Goal: Task Accomplishment & Management: Complete application form

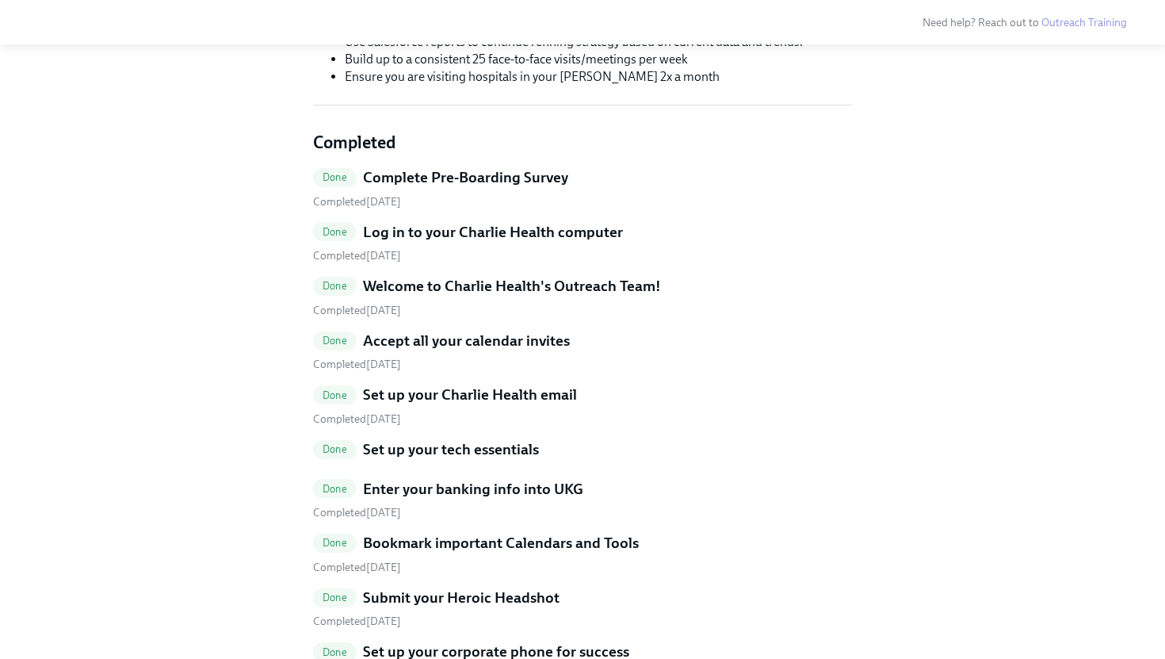
scroll to position [223, 0]
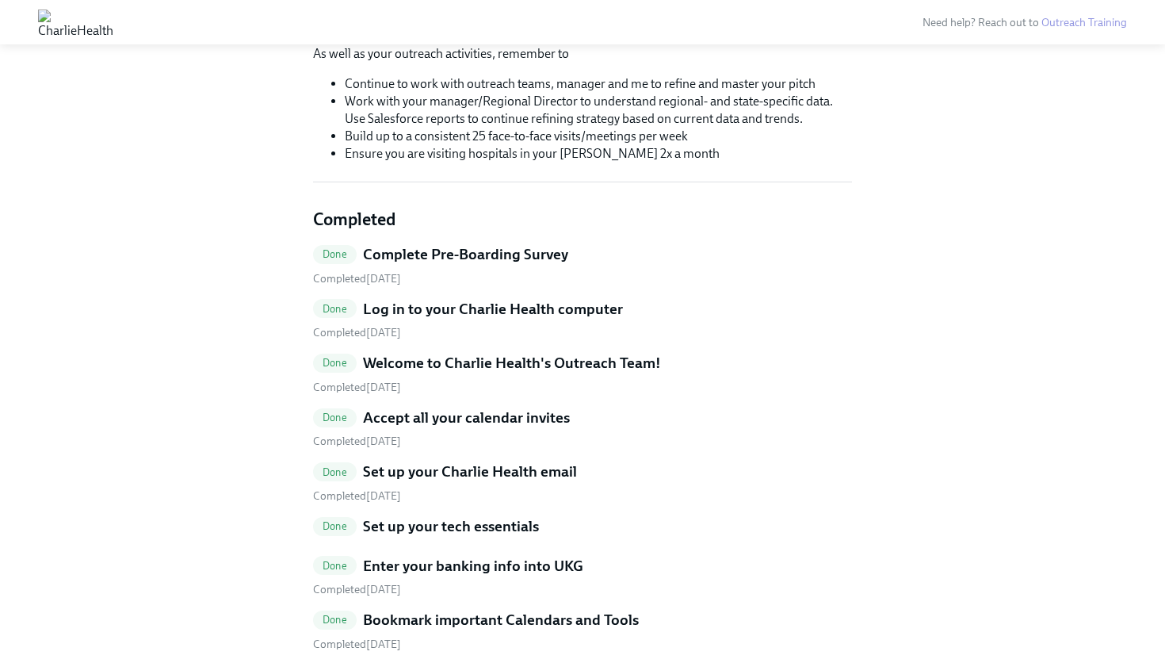
click at [113, 28] on img at bounding box center [75, 22] width 75 height 25
click at [113, 17] on img at bounding box center [75, 22] width 75 height 25
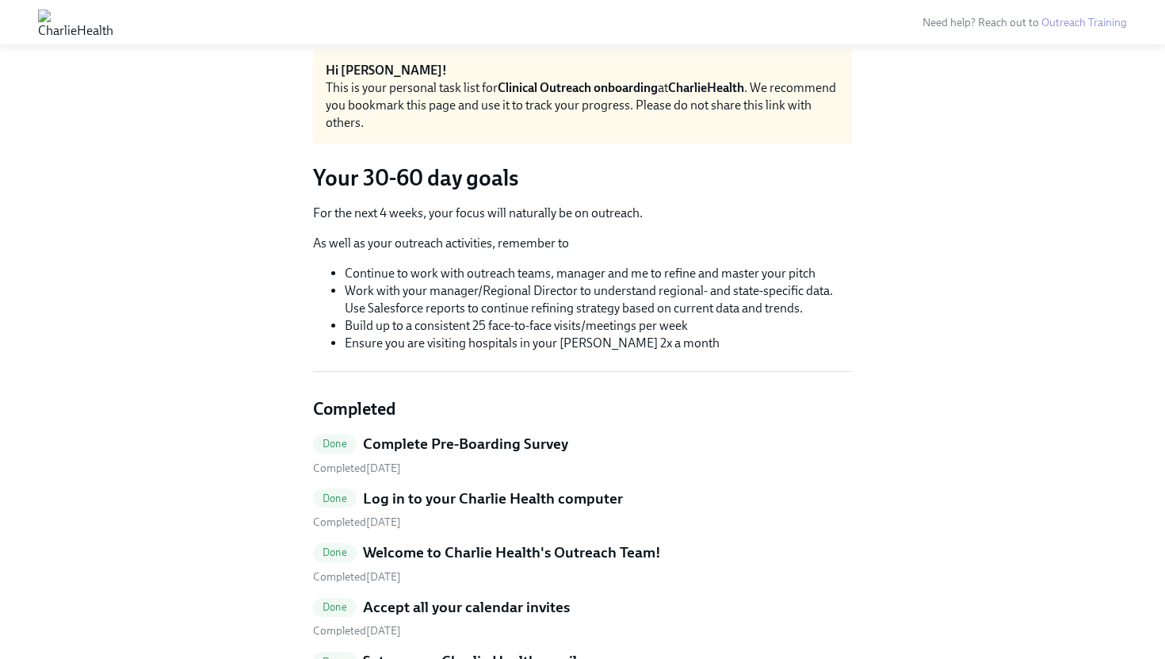
scroll to position [0, 0]
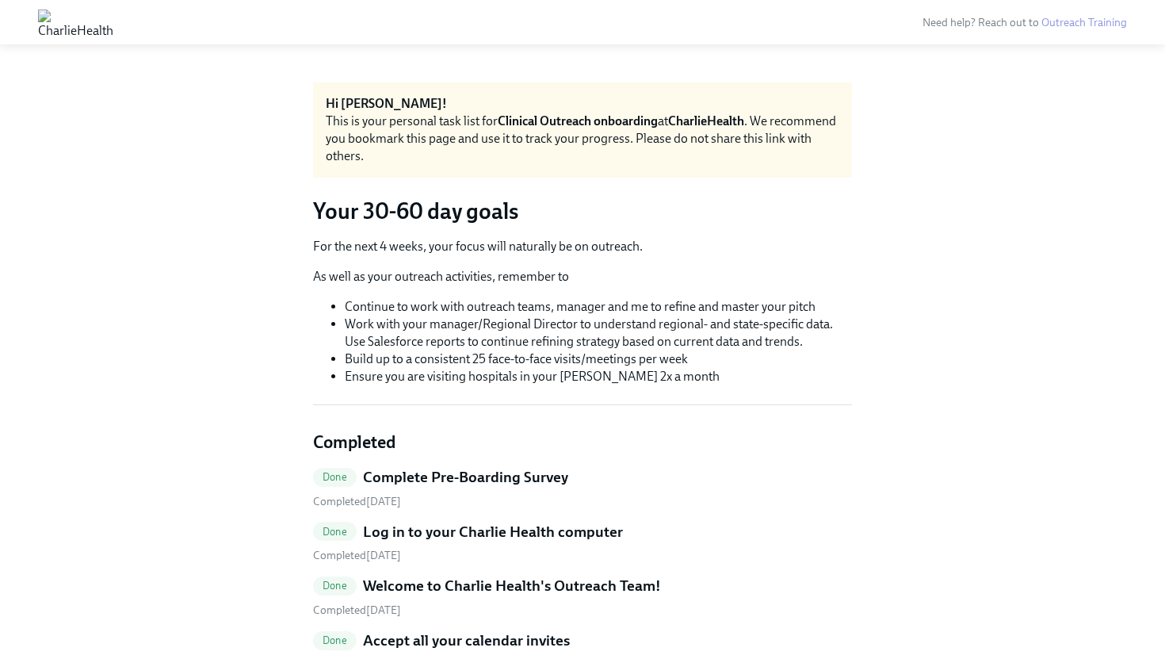
click at [575, 215] on h3 "Your 30-60 day goals" at bounding box center [582, 211] width 539 height 29
click at [812, 18] on div "Need help? Reach out to Outreach Training" at bounding box center [639, 21] width 976 height 17
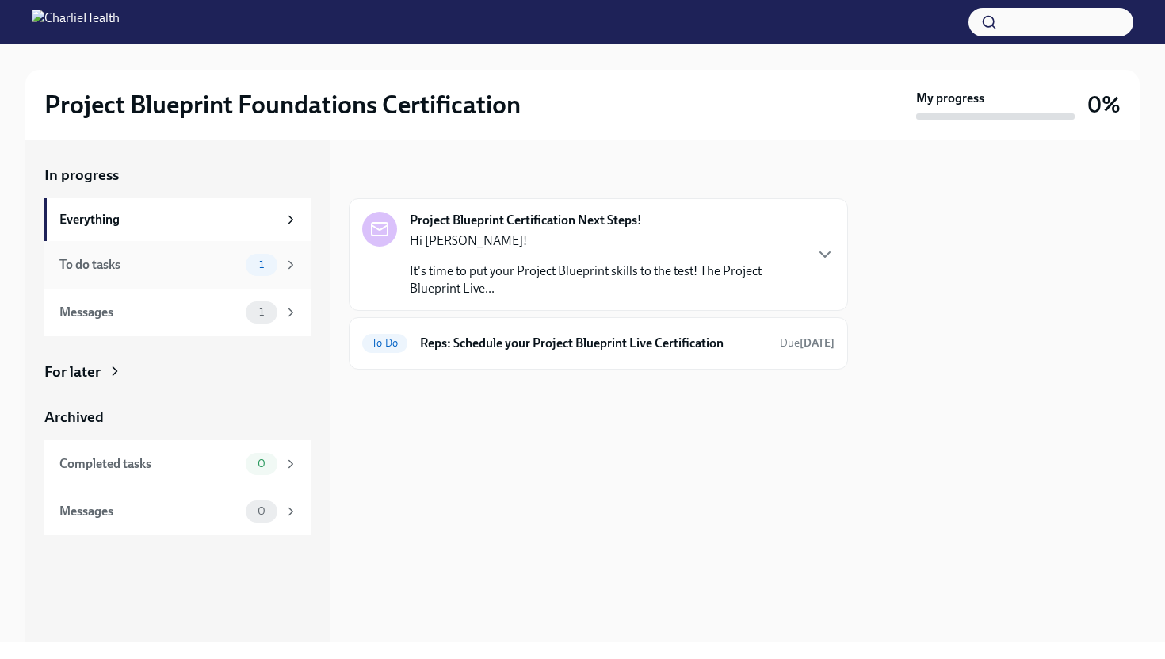
click at [183, 273] on div "To do tasks 1" at bounding box center [178, 265] width 239 height 22
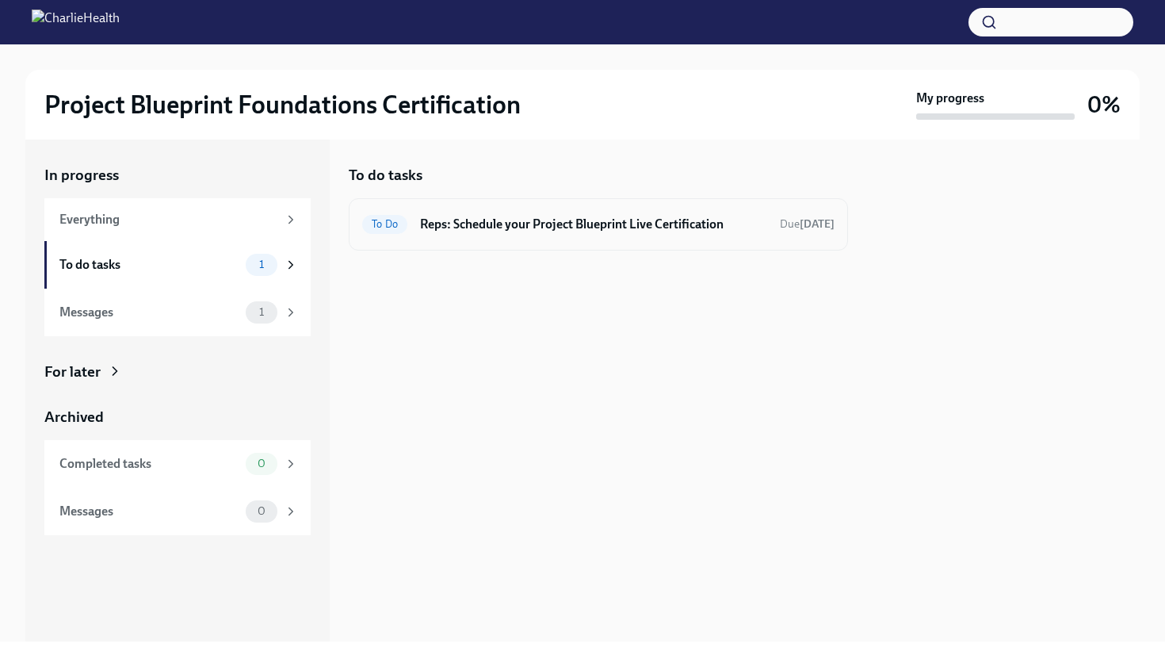
click at [639, 220] on h6 "Reps: Schedule your Project Blueprint Live Certification" at bounding box center [593, 224] width 347 height 17
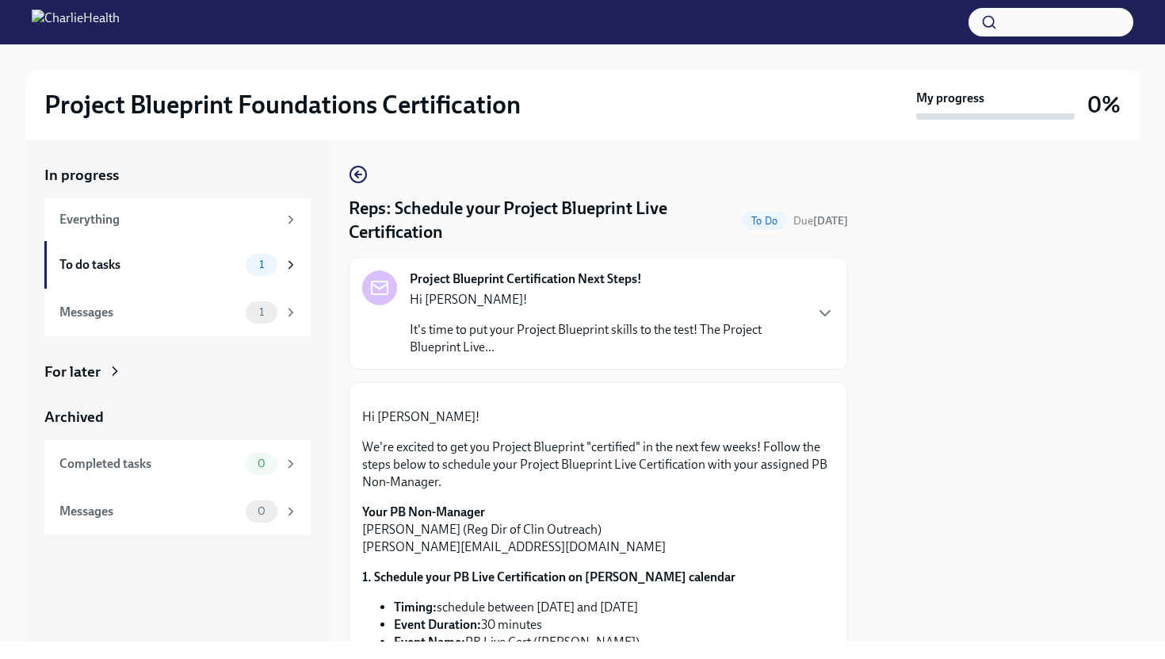
scroll to position [350, 0]
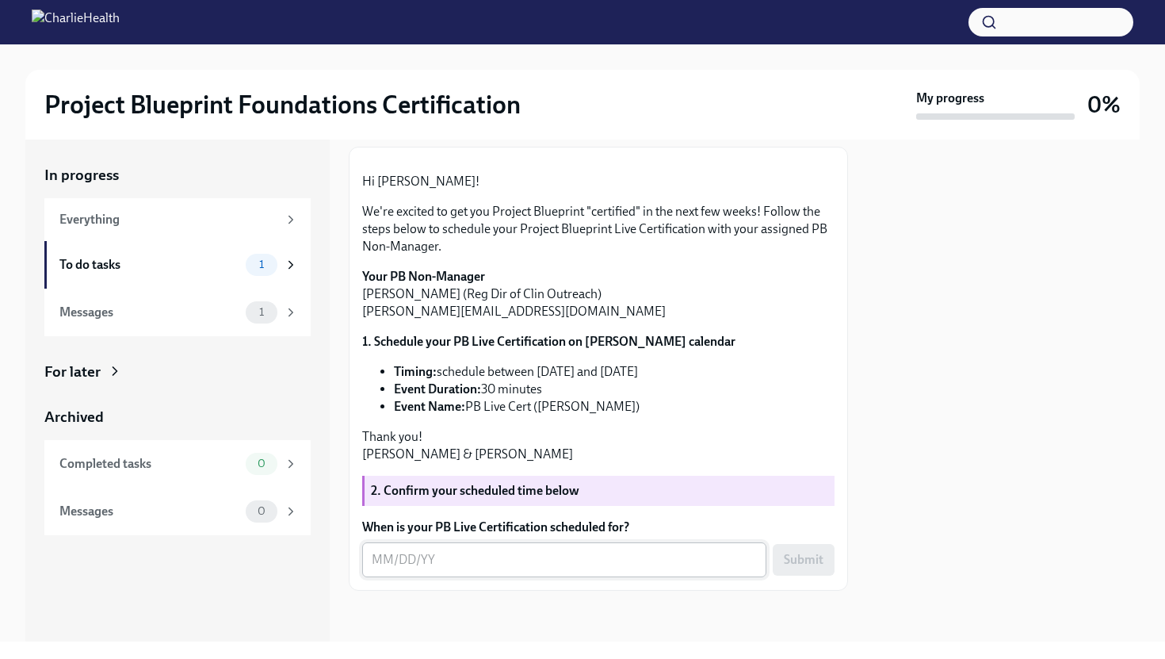
click at [467, 564] on textarea "When is your PB Live Certification scheduled for?" at bounding box center [564, 559] width 385 height 19
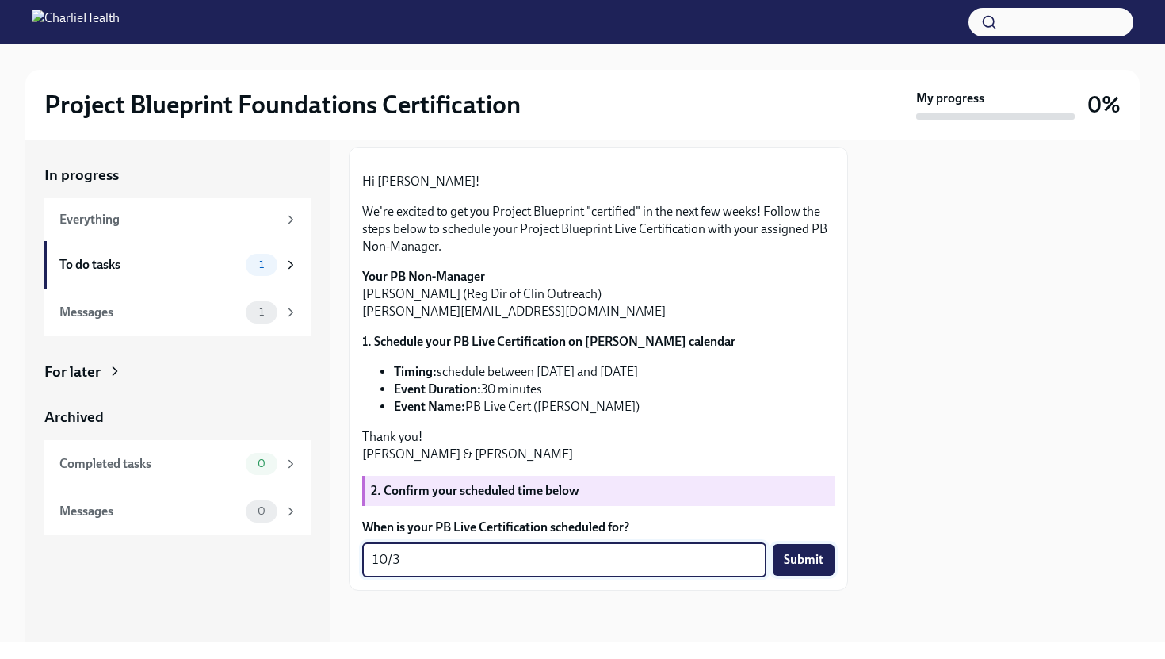
type textarea "10/3"
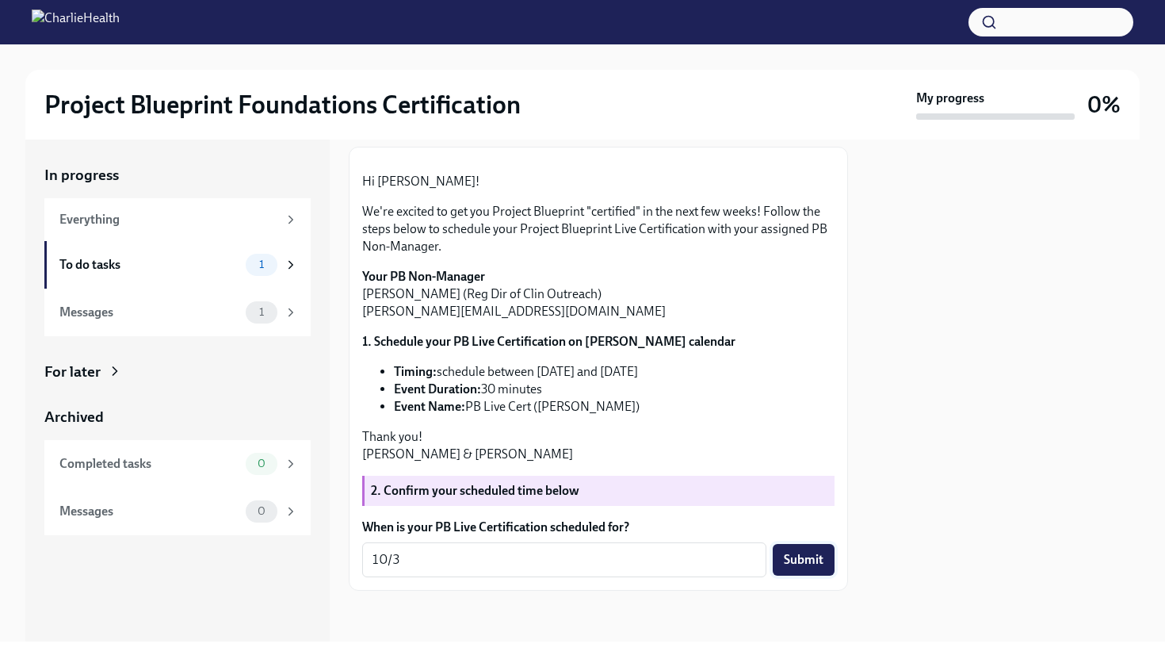
click at [797, 552] on span "Submit" at bounding box center [804, 560] width 40 height 16
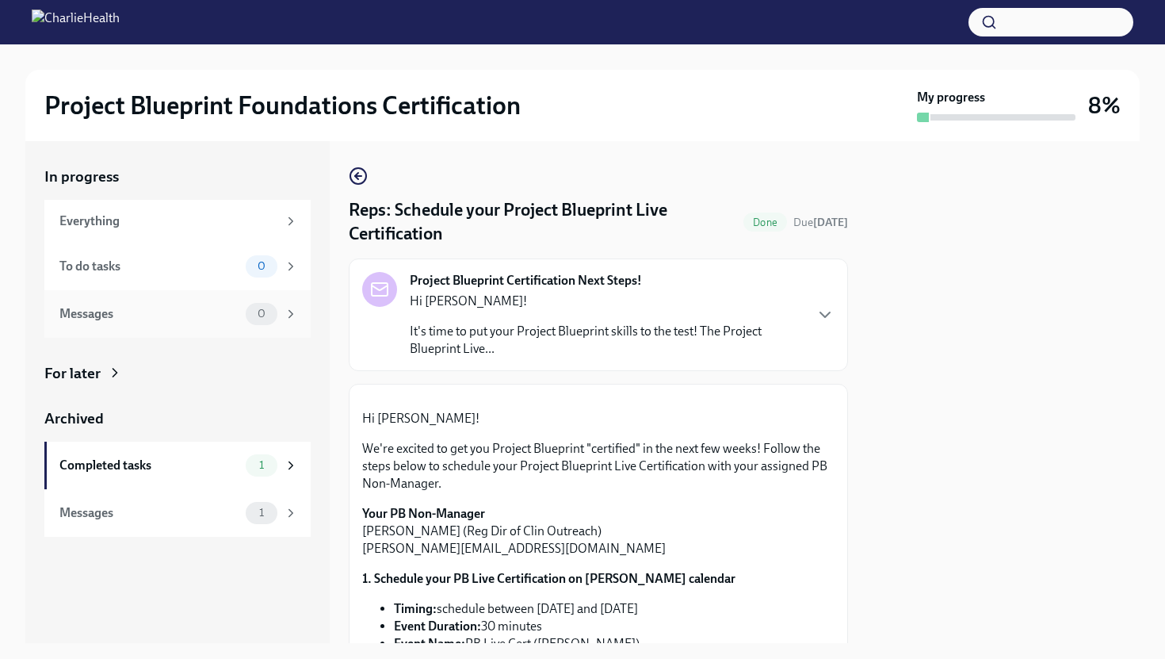
click at [183, 298] on div "Messages 0" at bounding box center [177, 314] width 266 height 48
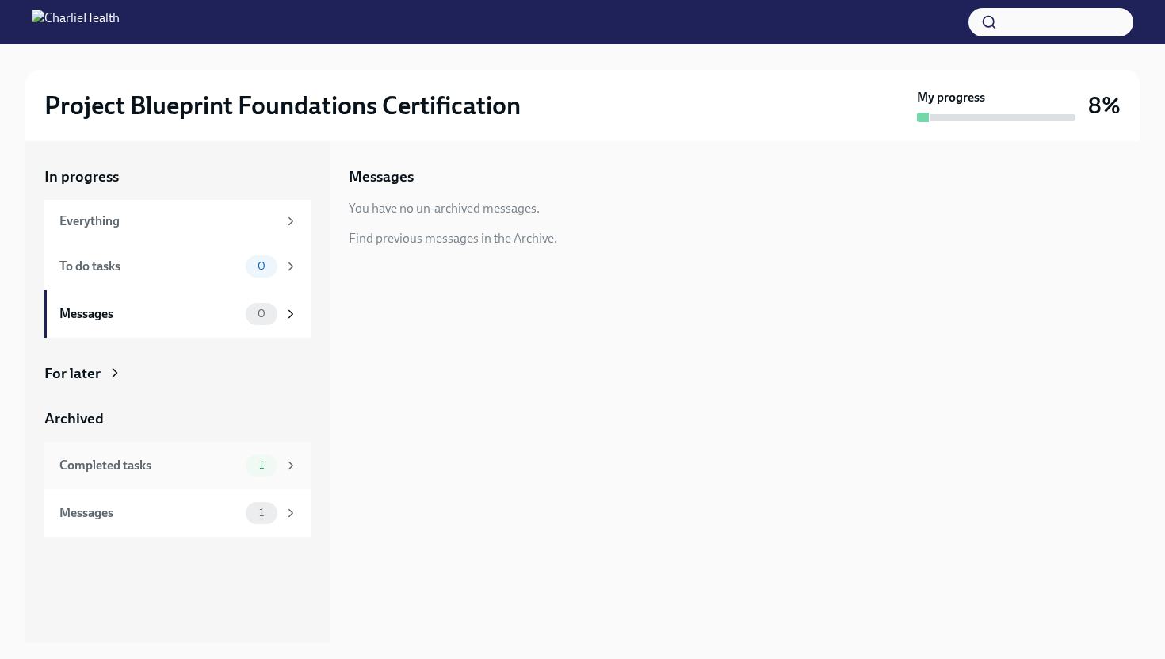
click at [130, 472] on div "Completed tasks" at bounding box center [149, 465] width 180 height 17
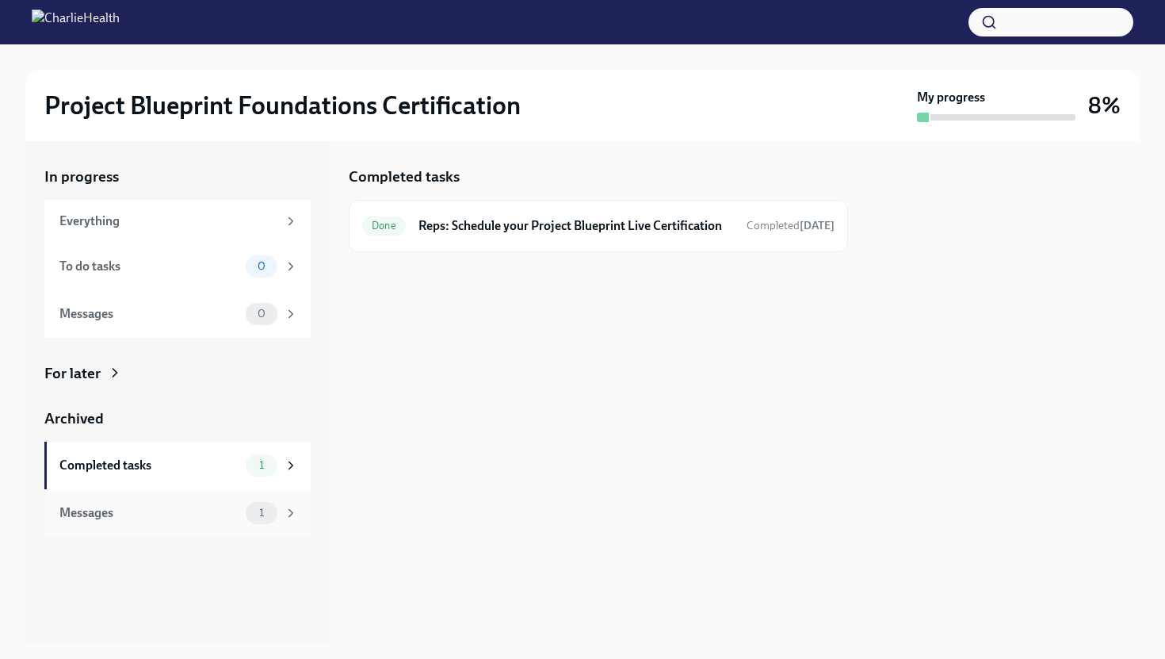
click at [130, 523] on div "Messages 1" at bounding box center [178, 513] width 239 height 22
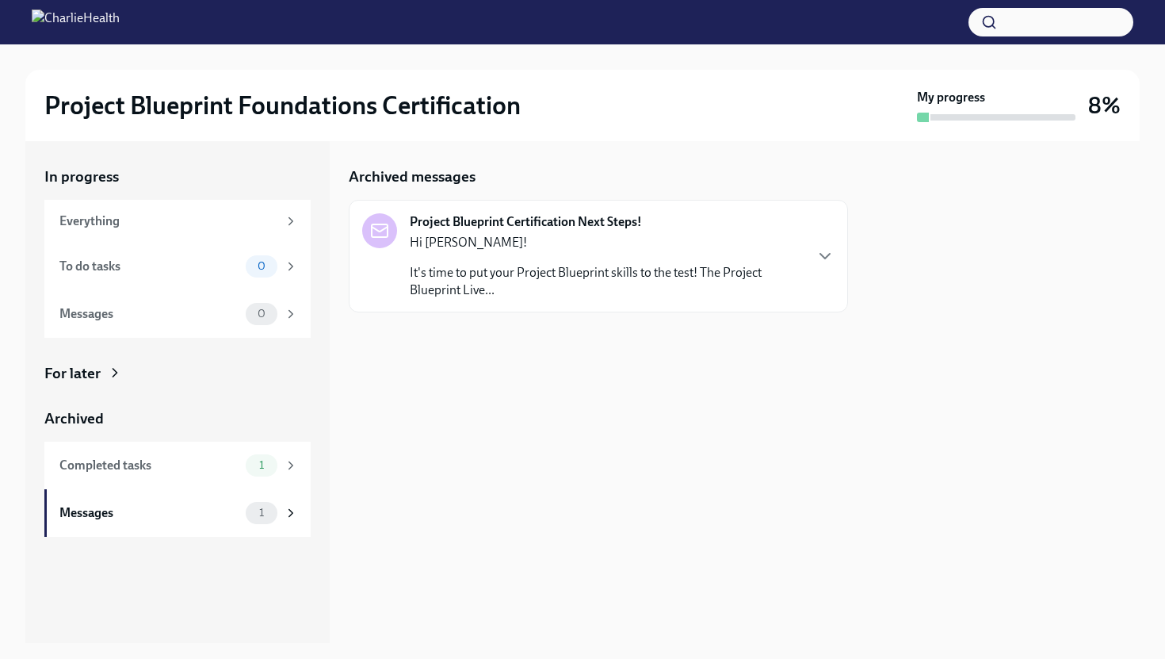
click at [576, 248] on p "Hi [PERSON_NAME]!" at bounding box center [606, 242] width 393 height 17
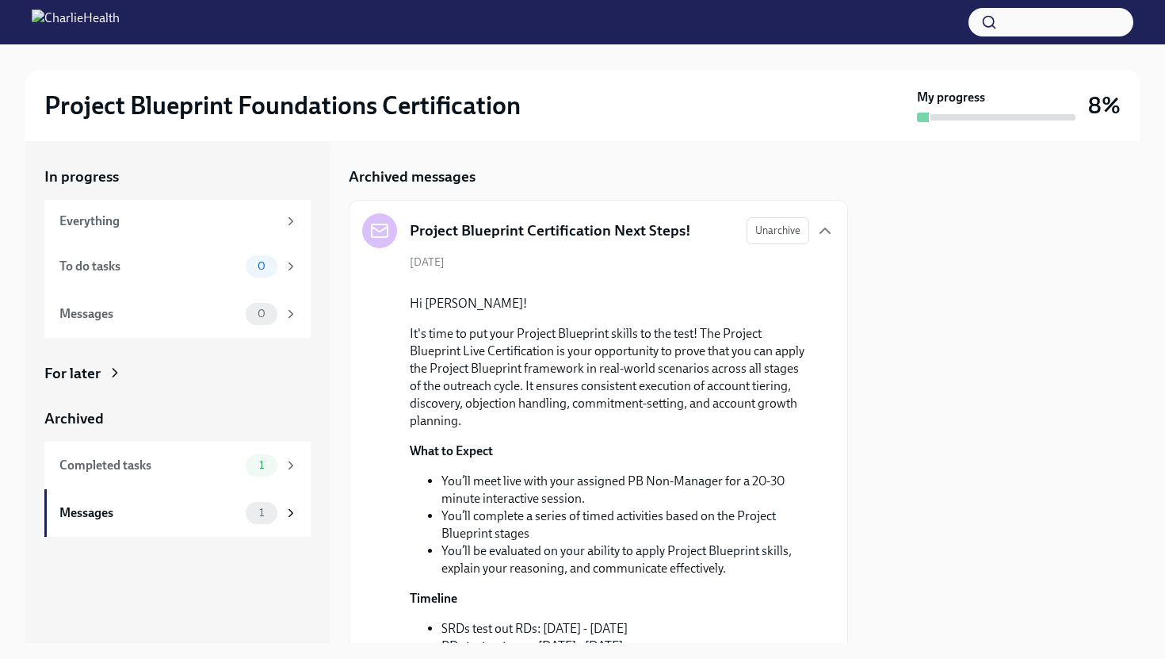
click at [944, 105] on strong "My progress" at bounding box center [951, 97] width 68 height 17
click at [155, 229] on div "Everything" at bounding box center [168, 220] width 218 height 17
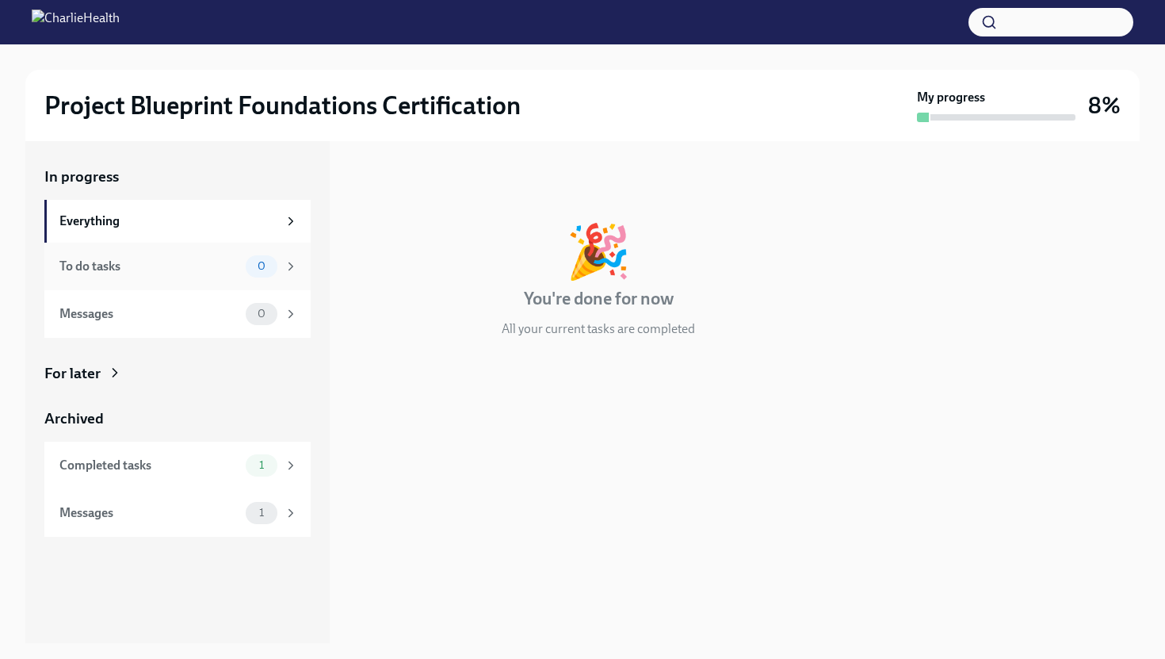
click at [131, 254] on div "To do tasks 0" at bounding box center [177, 267] width 266 height 48
click at [136, 289] on div "To do tasks 0" at bounding box center [177, 267] width 266 height 48
click at [138, 303] on div "Messages 0" at bounding box center [178, 314] width 239 height 22
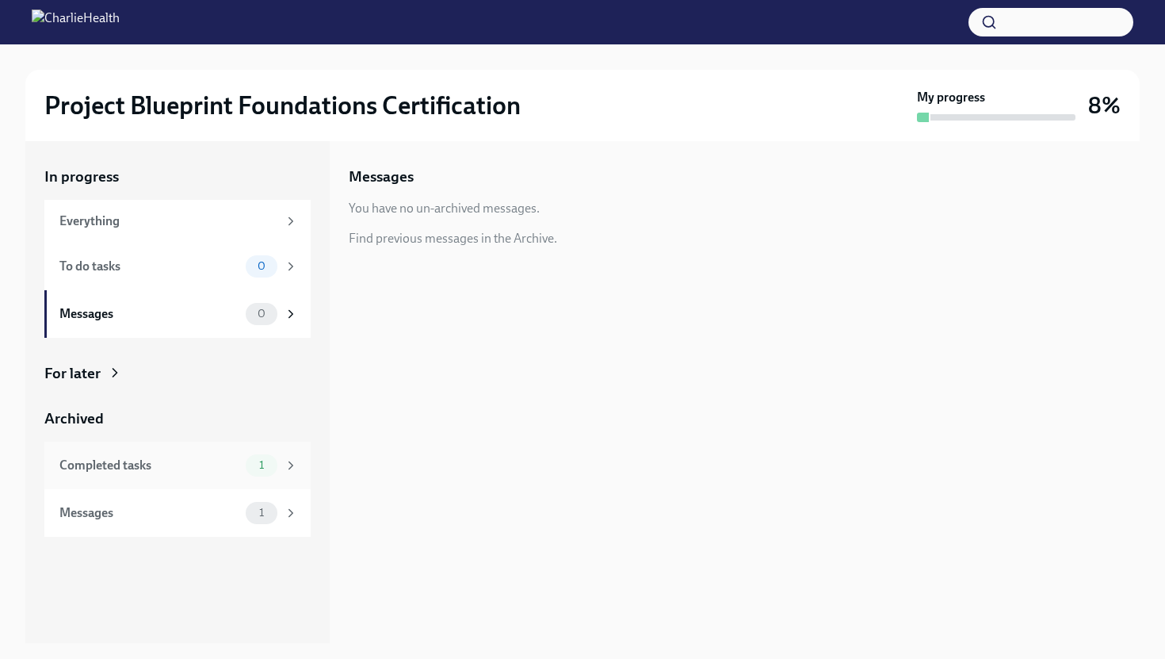
click at [120, 449] on div "Completed tasks 1" at bounding box center [177, 466] width 266 height 48
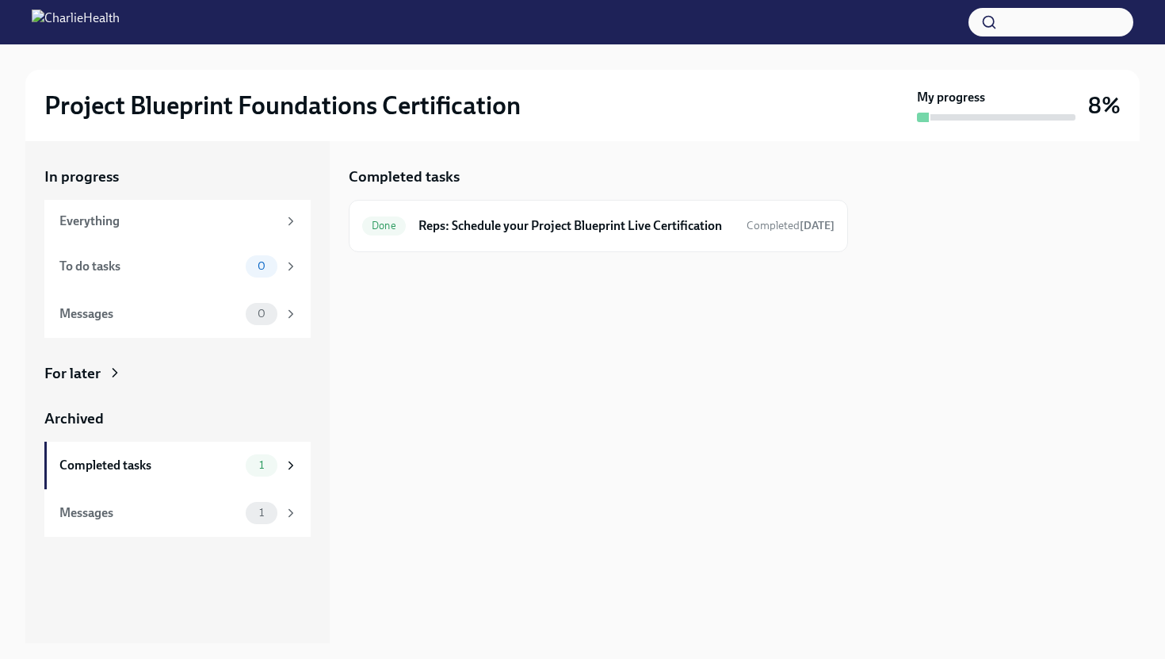
click at [113, 363] on div "For later" at bounding box center [177, 373] width 266 height 21
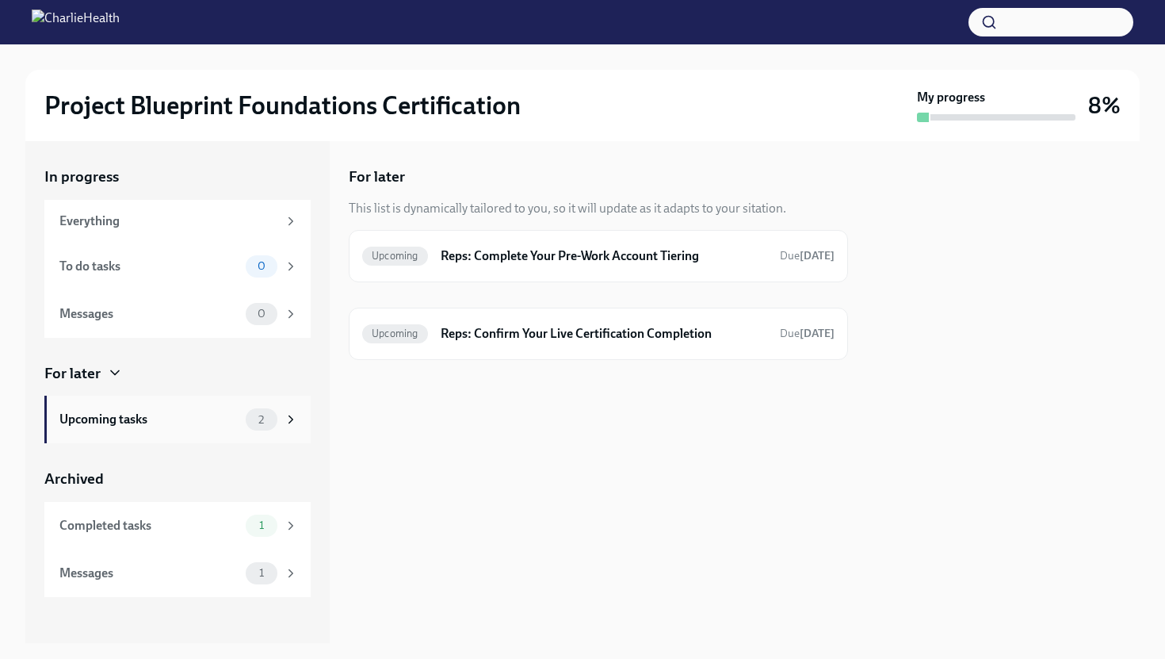
click at [136, 430] on div "Upcoming tasks 2" at bounding box center [177, 420] width 266 height 48
click at [380, 256] on span "Upcoming" at bounding box center [395, 256] width 66 height 12
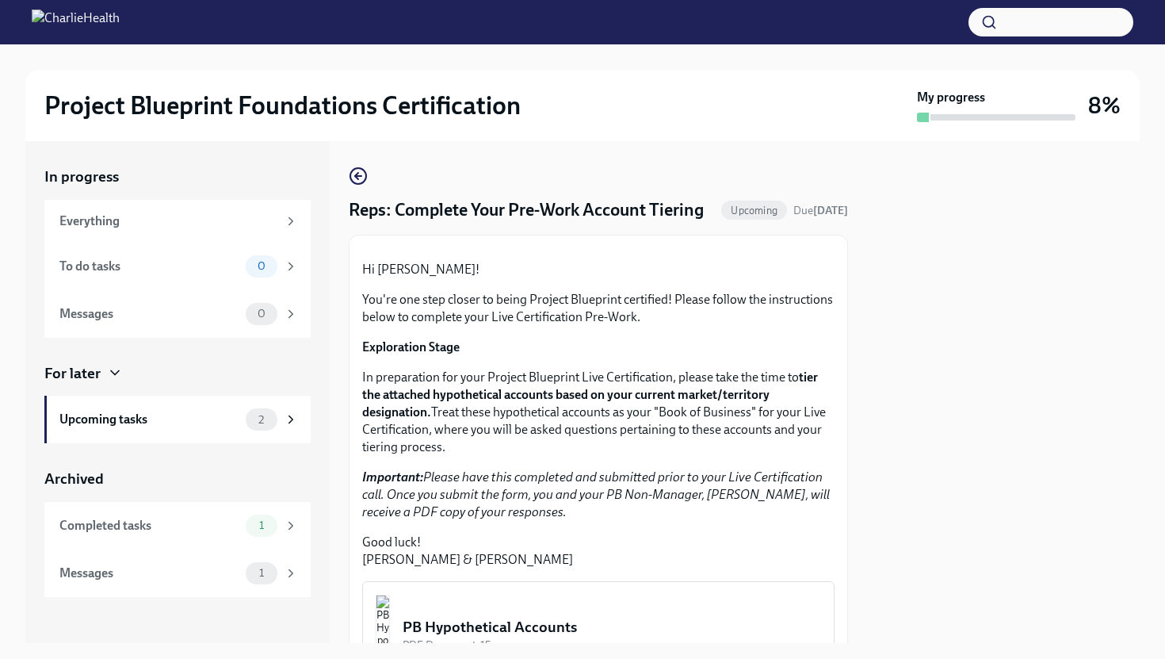
click at [380, 248] on div at bounding box center [598, 248] width 472 height 0
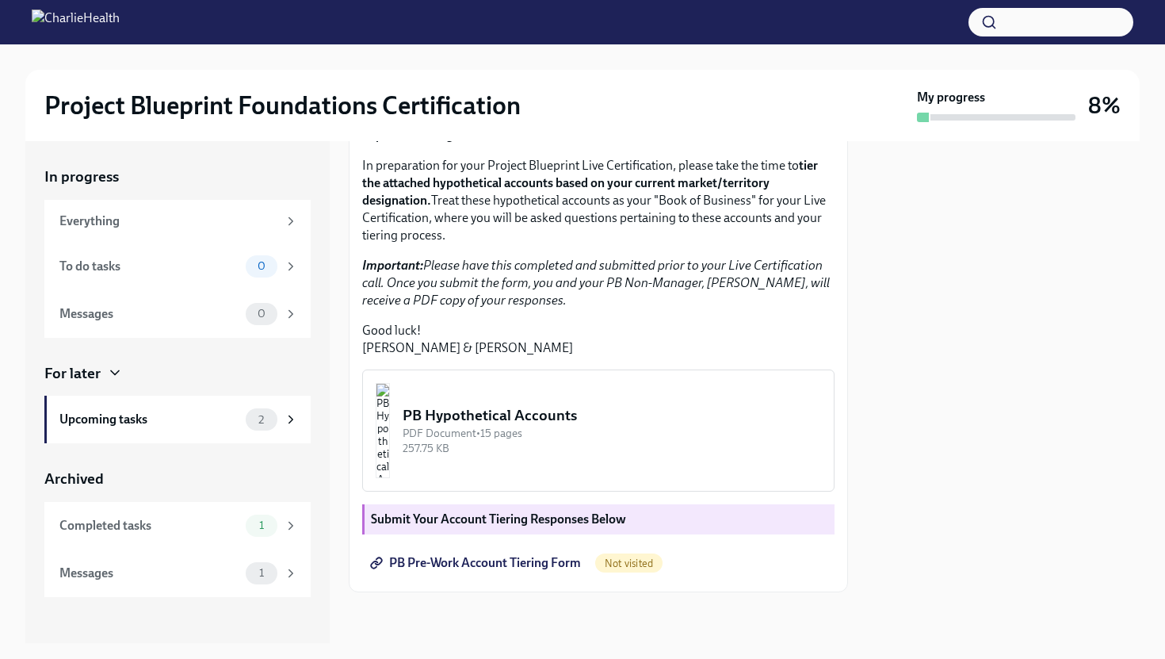
scroll to position [327, 0]
click at [390, 401] on img "button" at bounding box center [383, 430] width 14 height 95
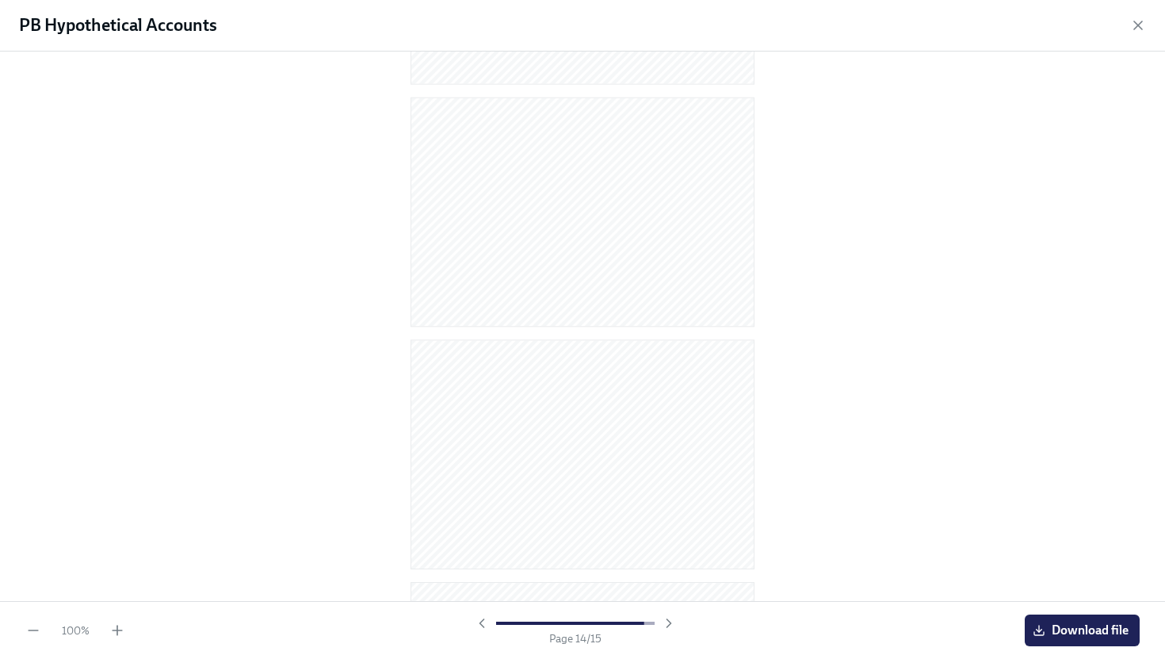
scroll to position [0, 0]
